Goal: Task Accomplishment & Management: Use online tool/utility

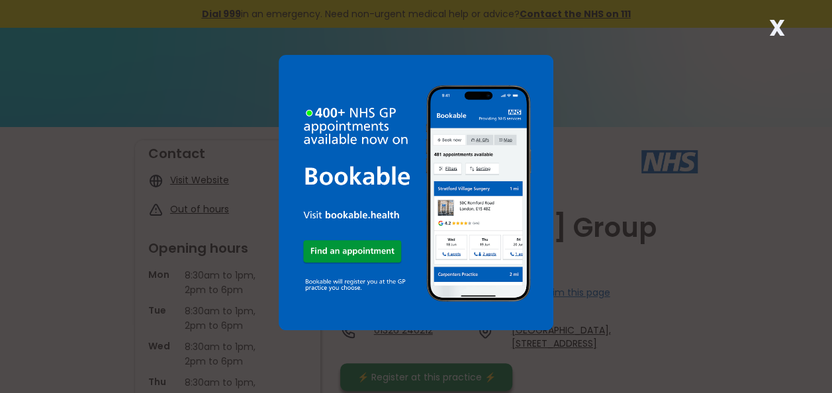
click at [781, 27] on strong "X" at bounding box center [777, 28] width 16 height 32
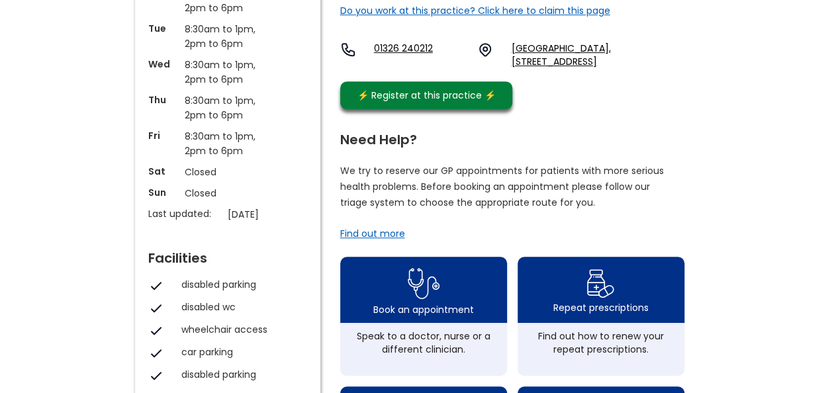
scroll to position [331, 0]
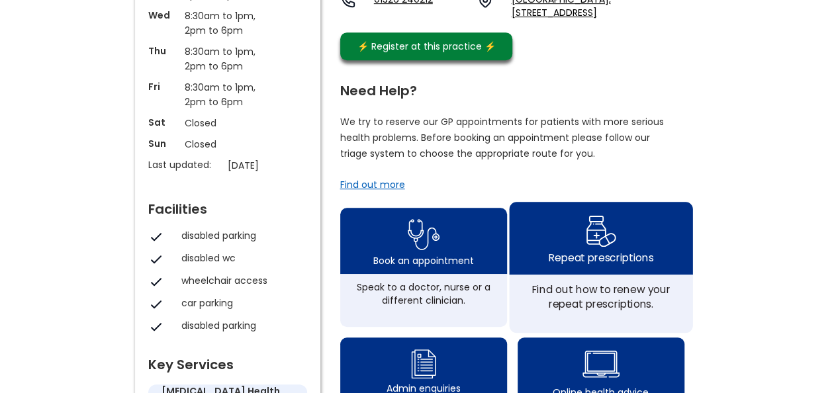
click at [617, 250] on div "Repeat prescriptions" at bounding box center [600, 257] width 105 height 15
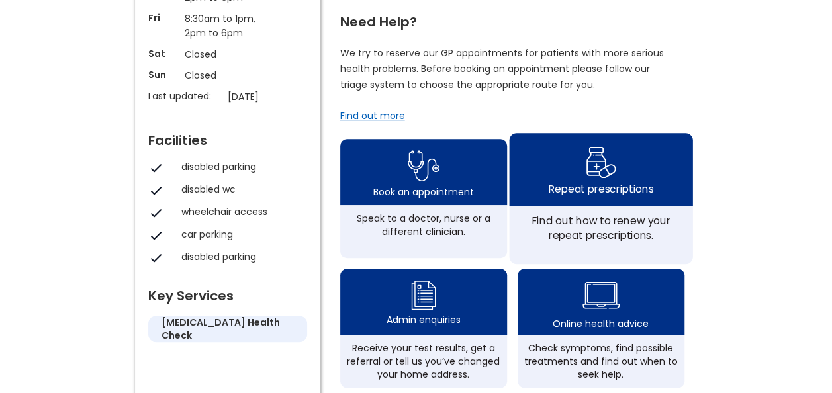
scroll to position [397, 0]
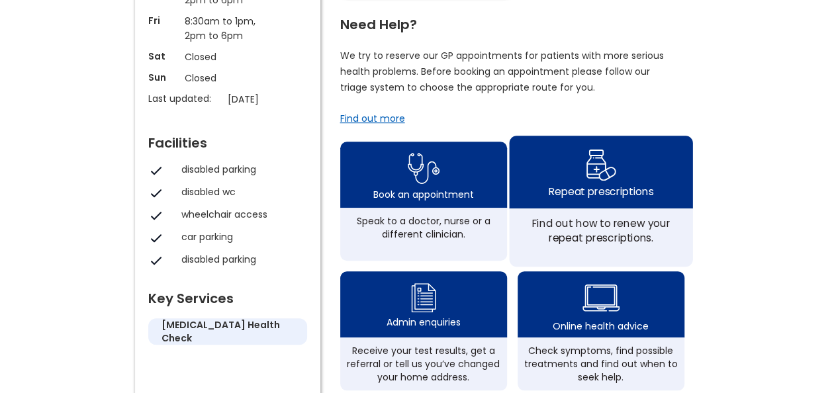
click at [584, 137] on div "Repeat prescriptions" at bounding box center [600, 172] width 183 height 73
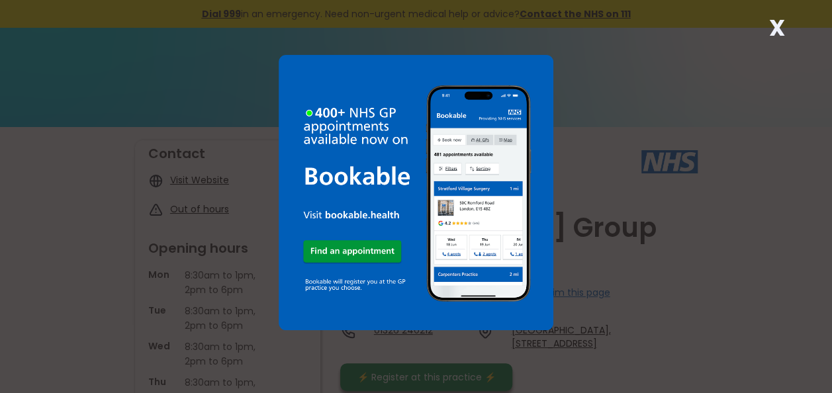
click at [776, 24] on strong "X" at bounding box center [777, 28] width 16 height 32
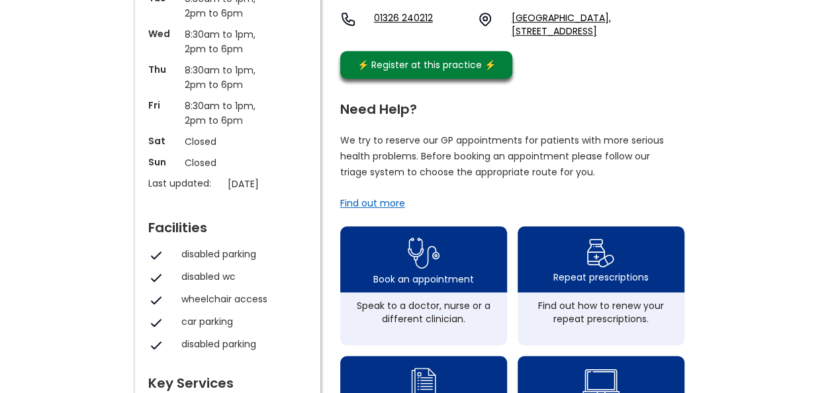
scroll to position [331, 0]
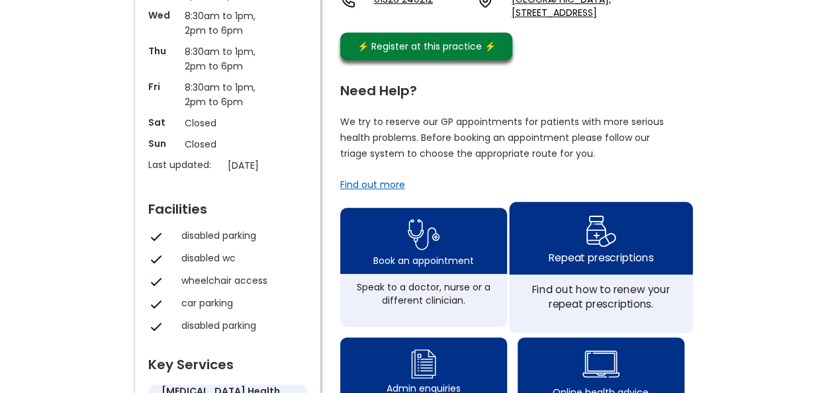
click at [588, 250] on div "Repeat prescriptions" at bounding box center [600, 257] width 105 height 15
